Goal: Obtain resource: Obtain resource

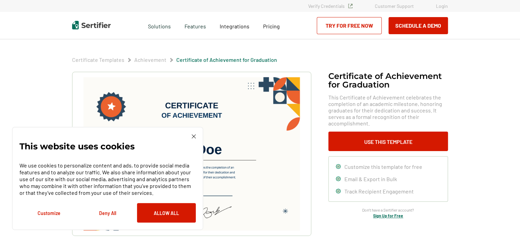
click at [196, 136] on img at bounding box center [194, 136] width 4 height 4
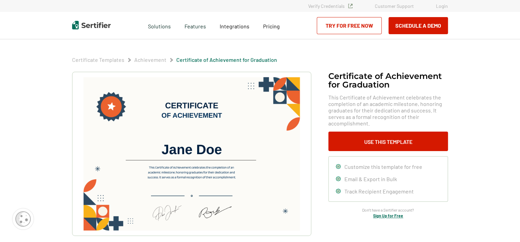
click at [272, 87] on img at bounding box center [191, 154] width 217 height 154
click at [287, 88] on img at bounding box center [191, 154] width 217 height 154
click at [278, 91] on img at bounding box center [191, 154] width 217 height 154
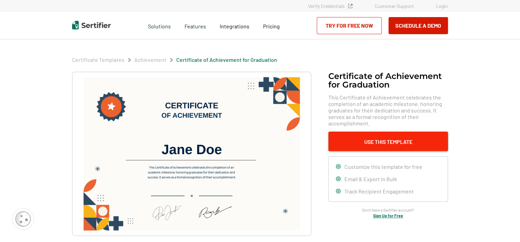
click at [358, 140] on button "Use This Template" at bounding box center [389, 141] width 120 height 19
